Goal: Information Seeking & Learning: Check status

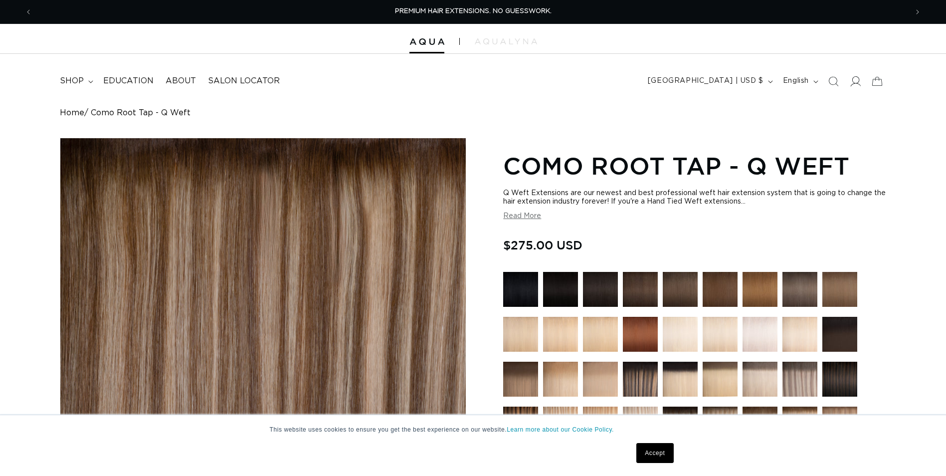
click at [857, 79] on icon at bounding box center [855, 81] width 10 height 10
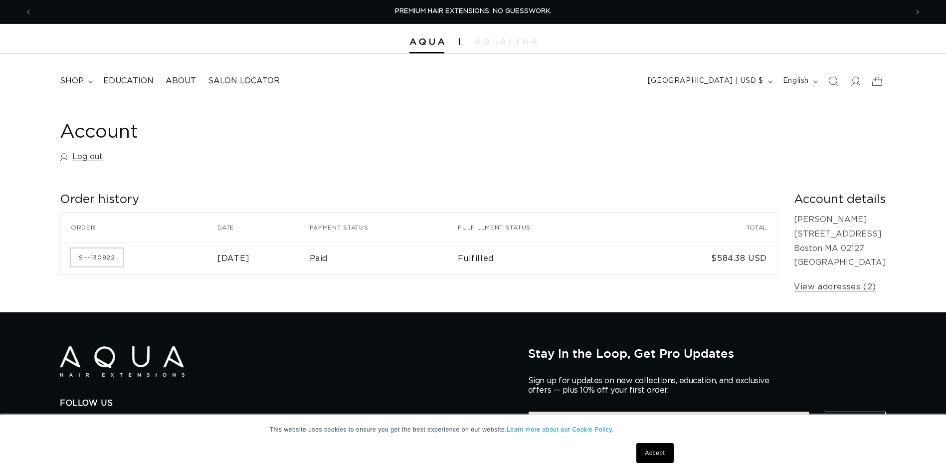
click at [105, 261] on link "SH-130822" at bounding box center [97, 257] width 52 height 18
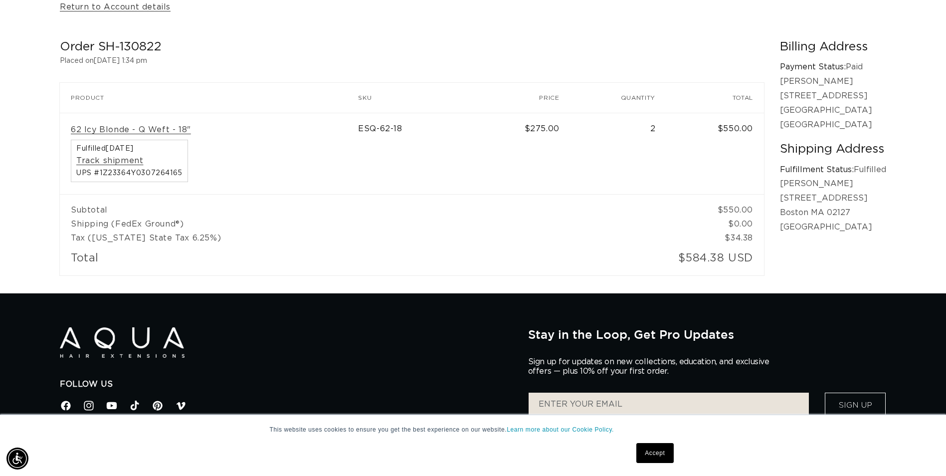
scroll to position [0, 1751]
click at [107, 164] on link "Track shipment" at bounding box center [109, 161] width 67 height 10
